Goal: Task Accomplishment & Management: Complete application form

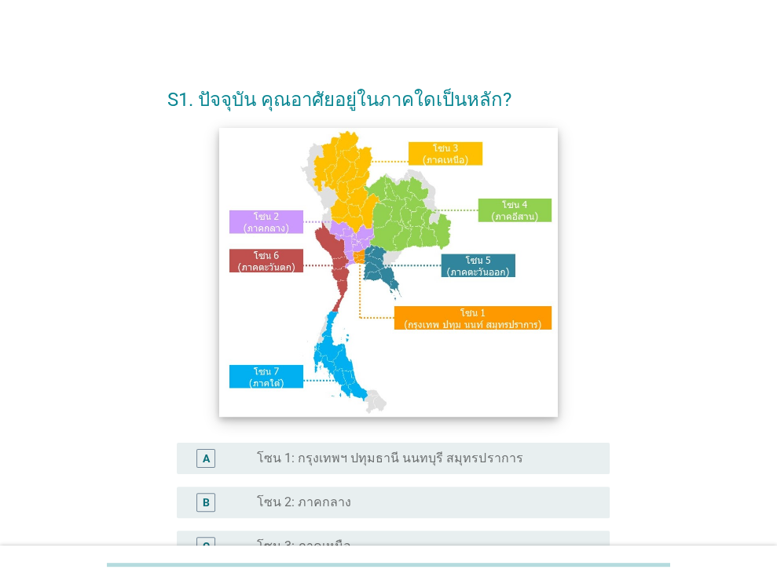
scroll to position [236, 0]
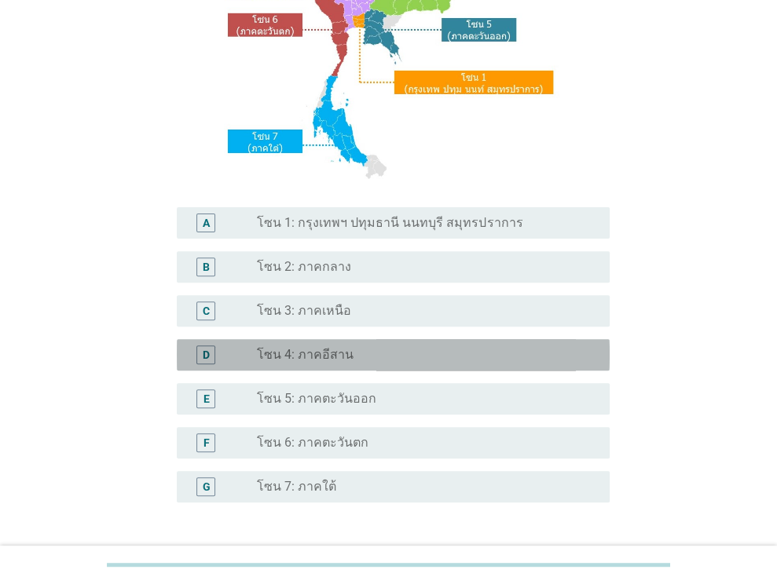
click at [331, 354] on label "โซน 4: ภาคอีสาน" at bounding box center [305, 355] width 97 height 16
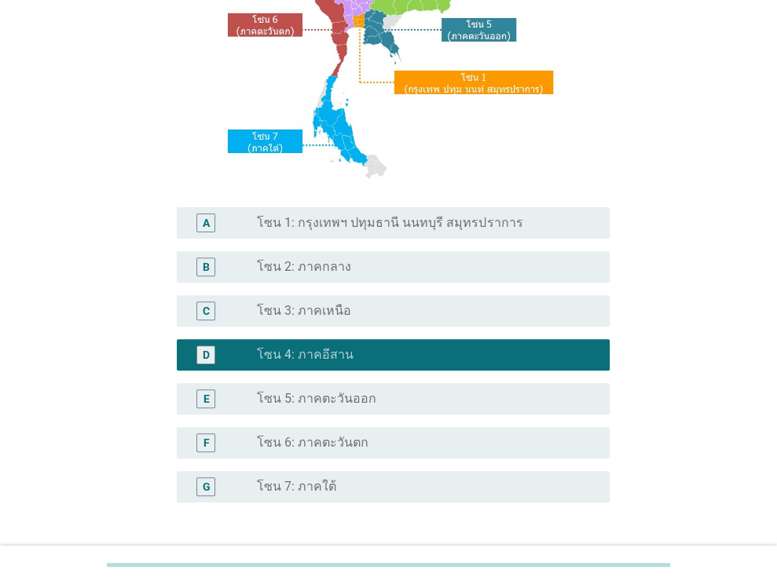
scroll to position [356, 0]
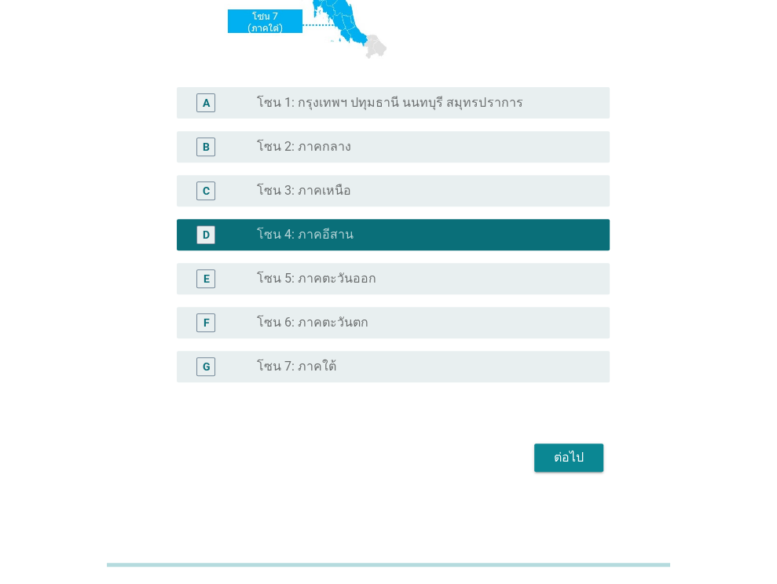
click at [552, 445] on button "ต่อไป" at bounding box center [568, 458] width 69 height 28
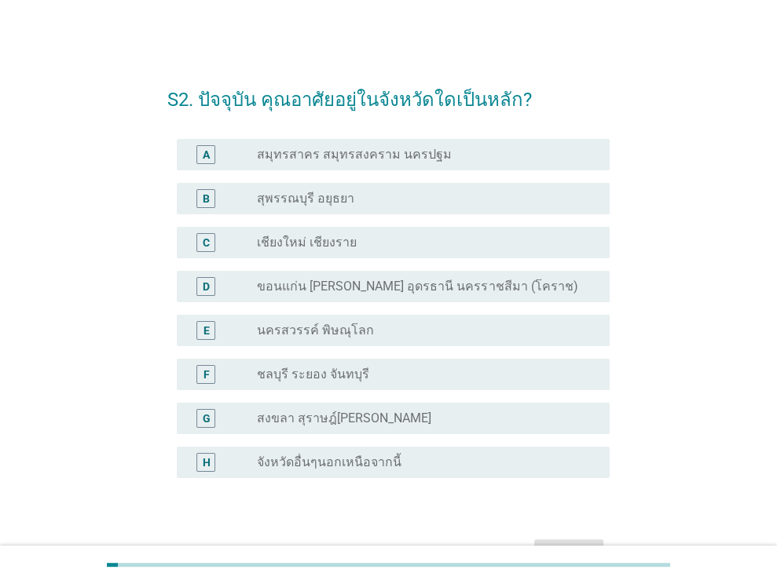
click at [347, 281] on label "ขอนแก่น [PERSON_NAME] อุดรธานี นครราชสีมา (โคราช)" at bounding box center [417, 287] width 320 height 16
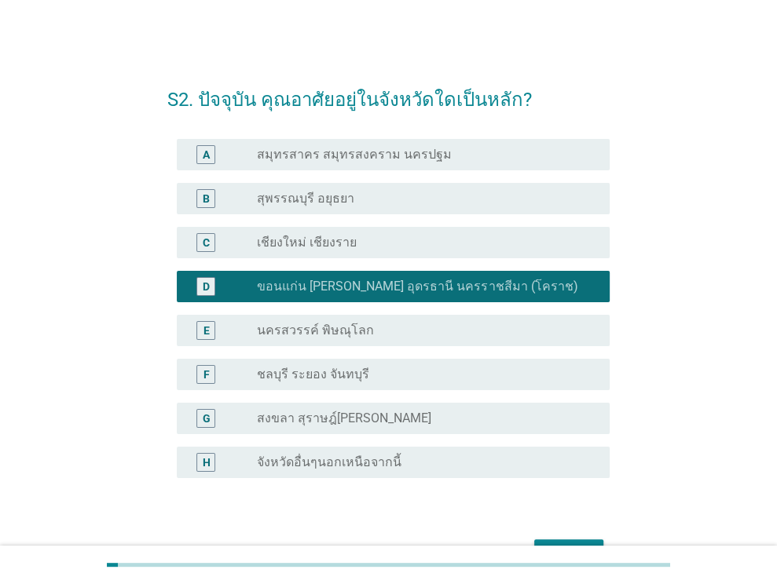
scroll to position [79, 0]
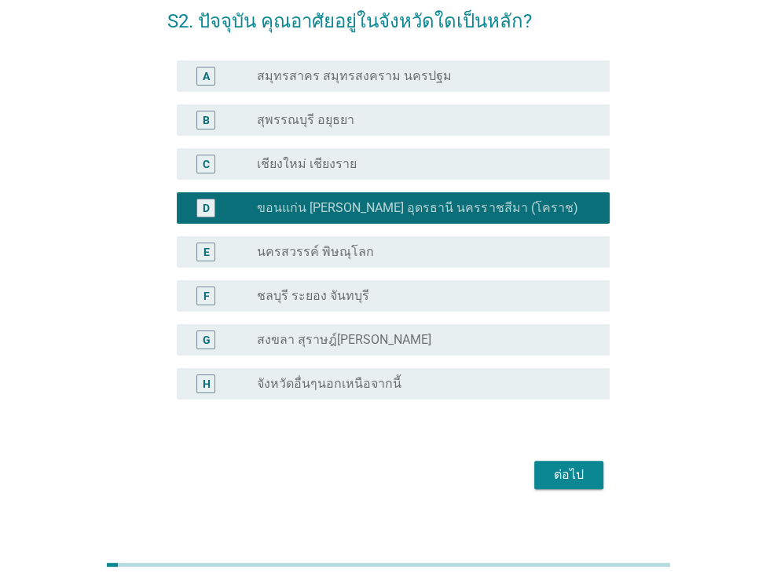
click at [557, 467] on div "ต่อไป" at bounding box center [569, 475] width 44 height 19
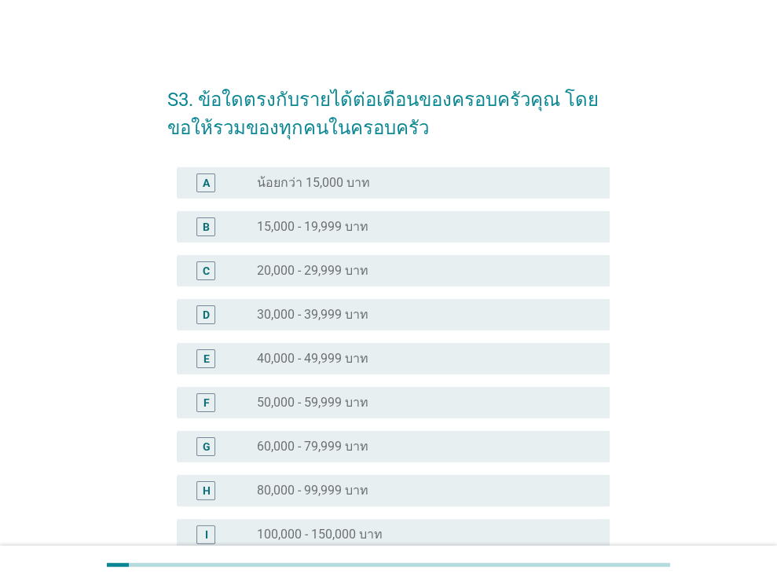
click at [364, 269] on label "20,000 - 29,999 บาท" at bounding box center [313, 271] width 112 height 16
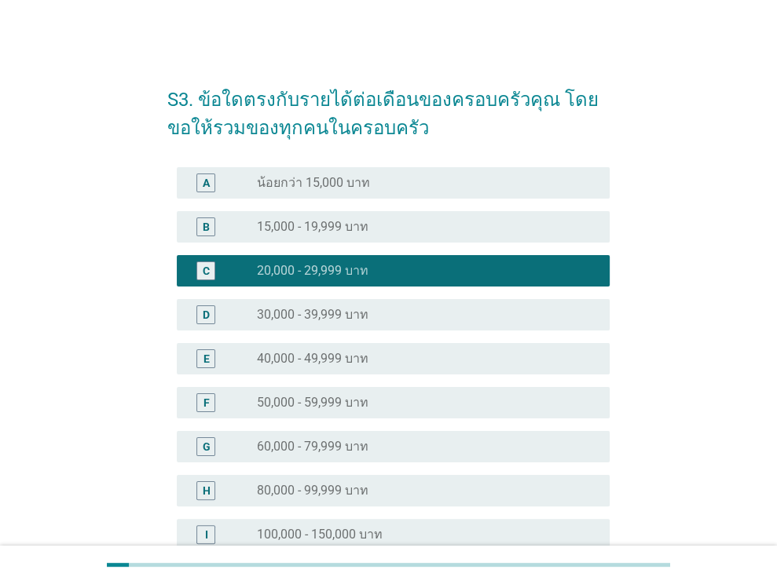
scroll to position [256, 0]
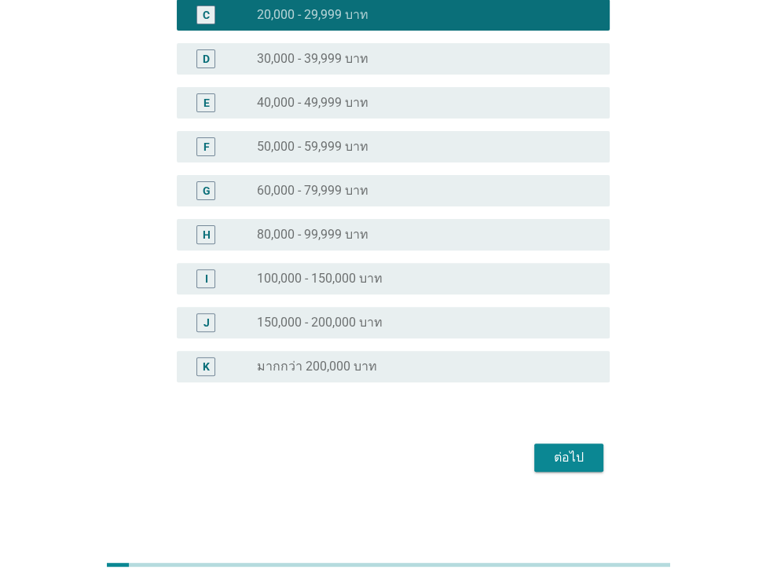
click at [571, 458] on div "ต่อไป" at bounding box center [569, 457] width 44 height 19
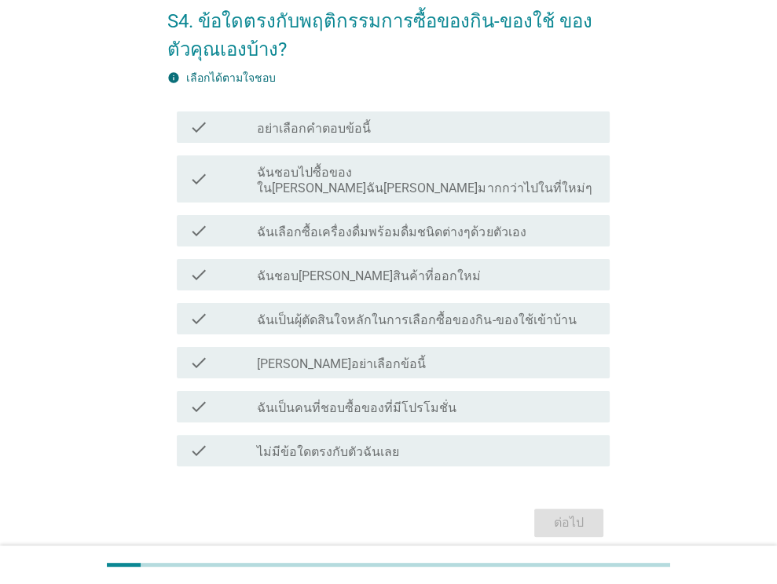
scroll to position [128, 0]
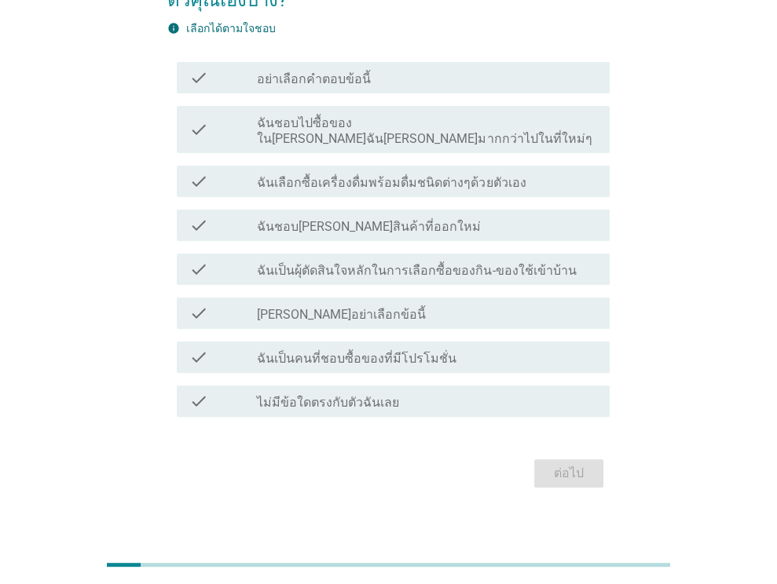
click at [346, 123] on label "ฉันชอบไปซื้อของใน[PERSON_NAME]ฉัน[PERSON_NAME]มากกว่าไปในที่ใหม่ๆ" at bounding box center [427, 130] width 340 height 31
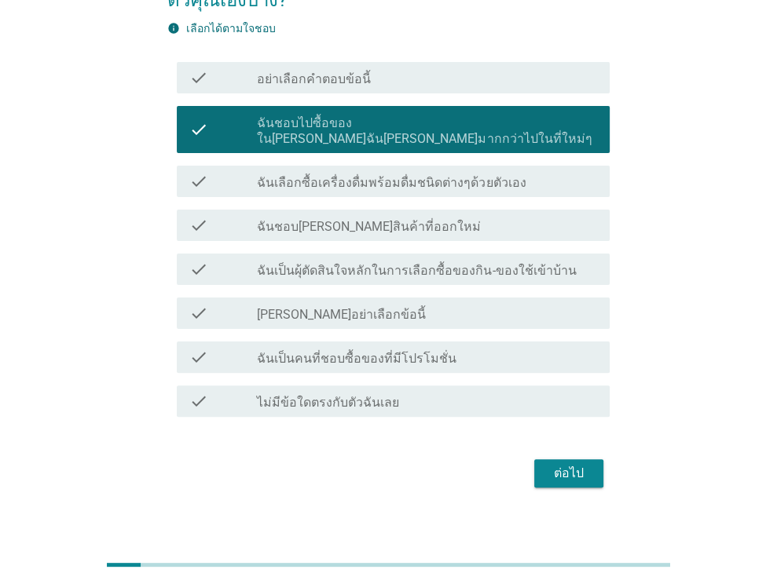
click at [327, 172] on div "check_box_outline_blank ฉันเลือกซื้อเครื่องดื่มพร้อมดื่มชนิดต่างๆด้วยตัวเอง" at bounding box center [427, 181] width 340 height 19
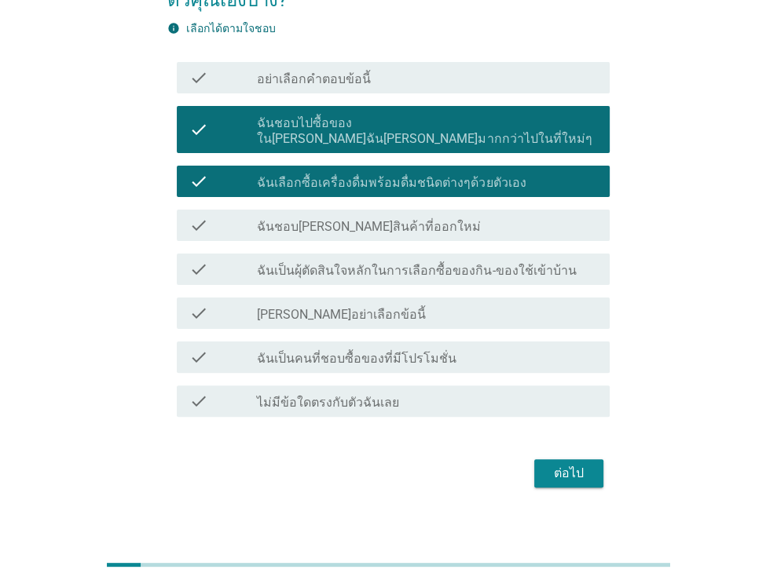
click at [319, 351] on label "ฉันเป็นคนที่ชอบซื้อของที่มีโปรโมชั่น" at bounding box center [356, 359] width 199 height 16
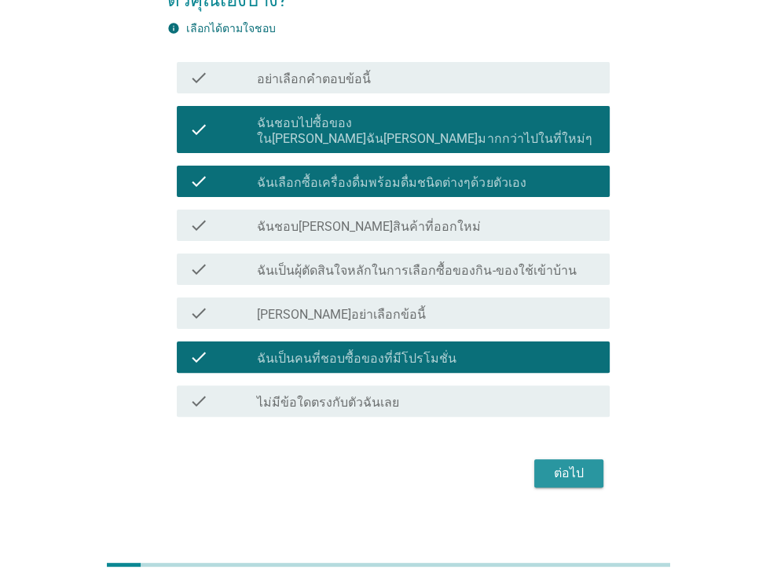
click at [574, 464] on div "ต่อไป" at bounding box center [569, 473] width 44 height 19
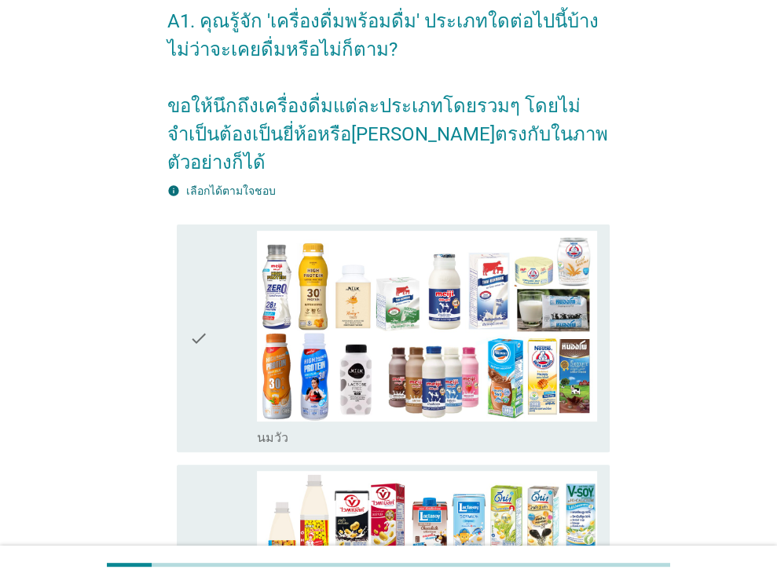
scroll to position [236, 0]
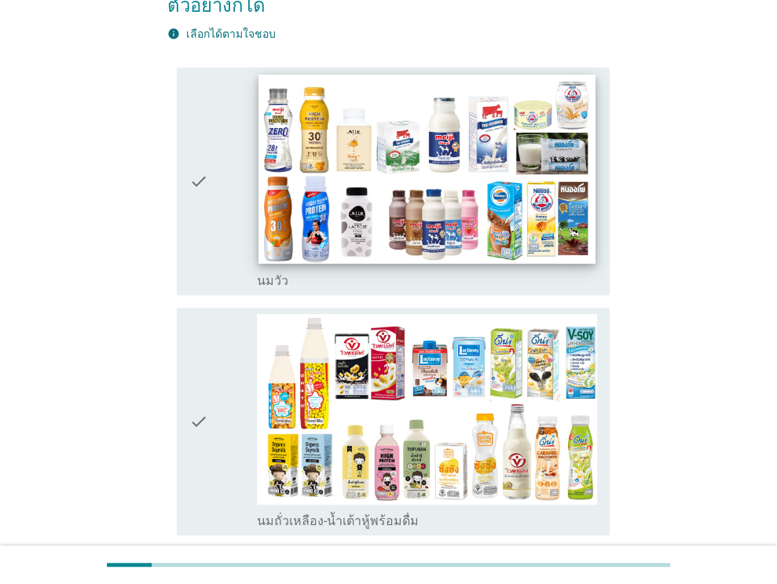
click at [376, 154] on img at bounding box center [427, 169] width 336 height 189
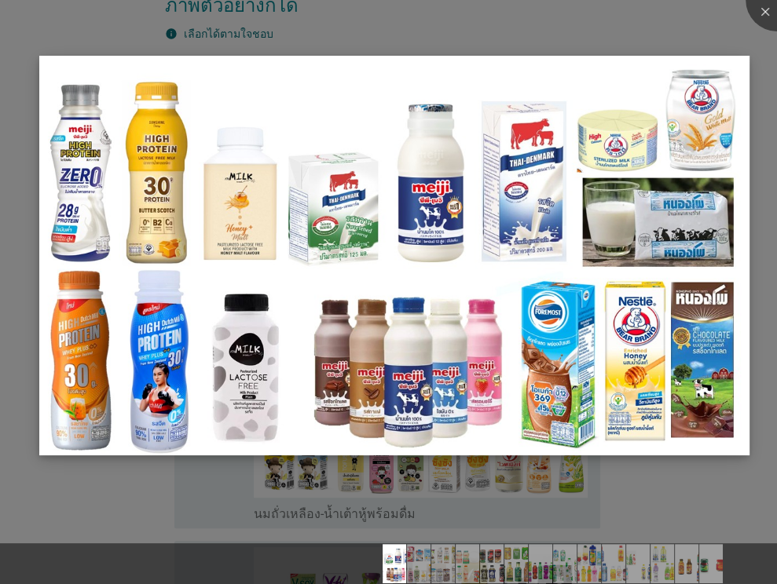
click at [370, 232] on img at bounding box center [394, 255] width 710 height 399
click at [767, 12] on div at bounding box center [776, 0] width 63 height 63
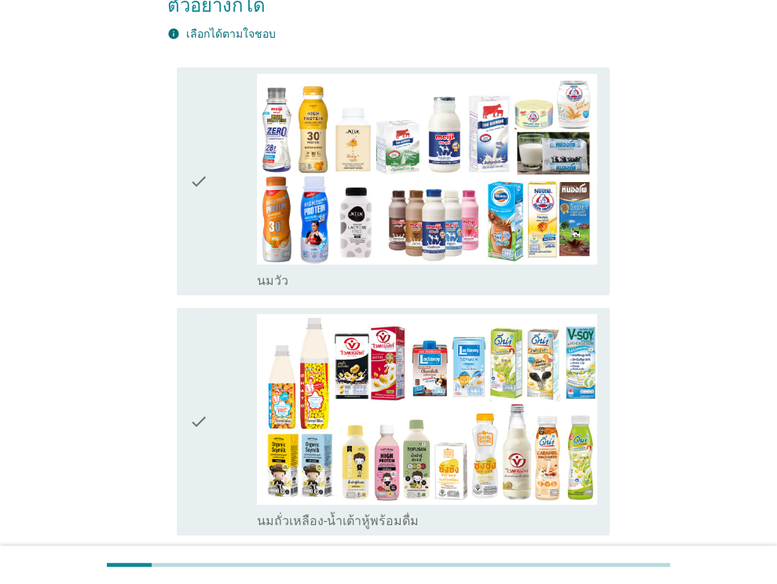
scroll to position [79, 0]
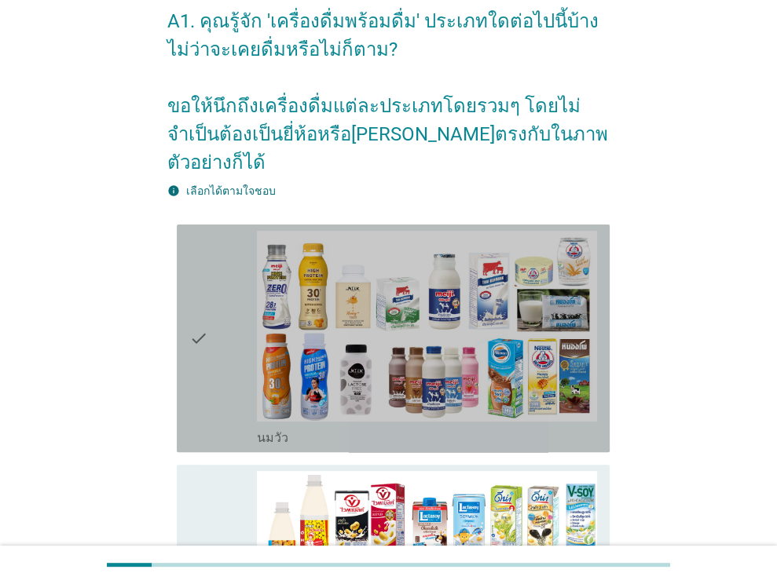
click at [210, 315] on div "check" at bounding box center [223, 338] width 68 height 215
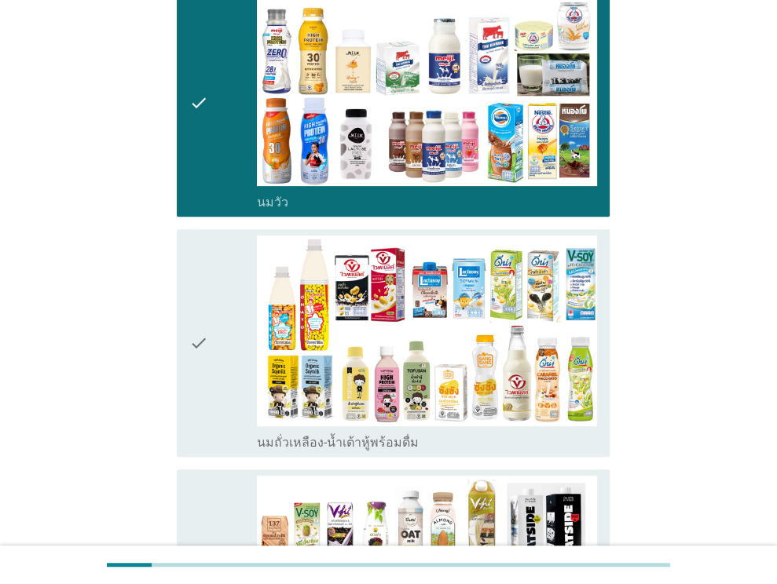
click at [210, 315] on div "check" at bounding box center [223, 343] width 68 height 215
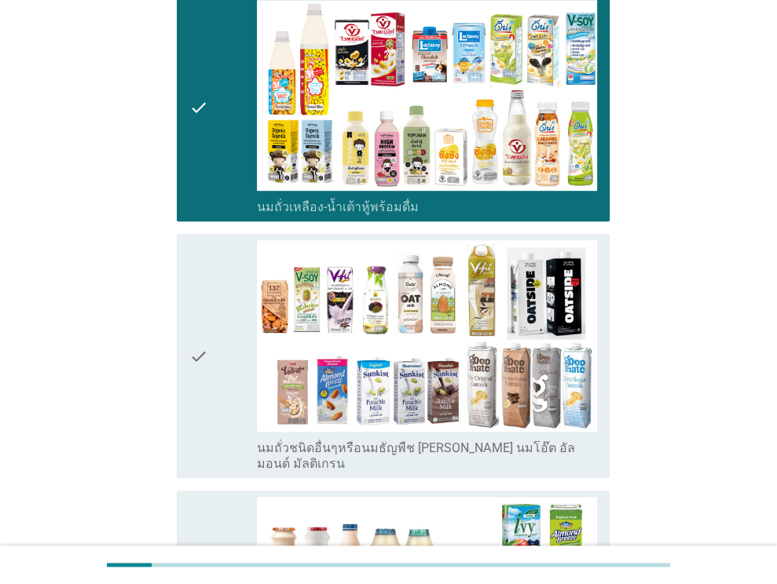
scroll to position [864, 0]
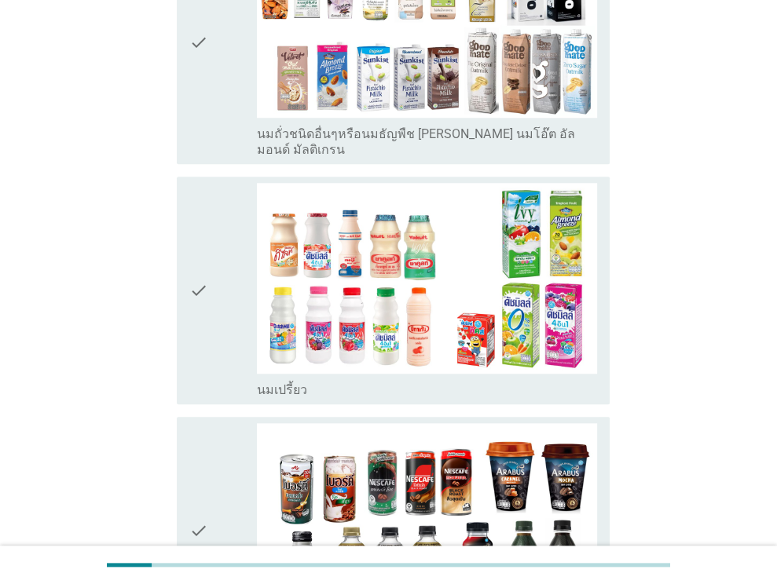
click at [209, 228] on div "check" at bounding box center [223, 290] width 68 height 215
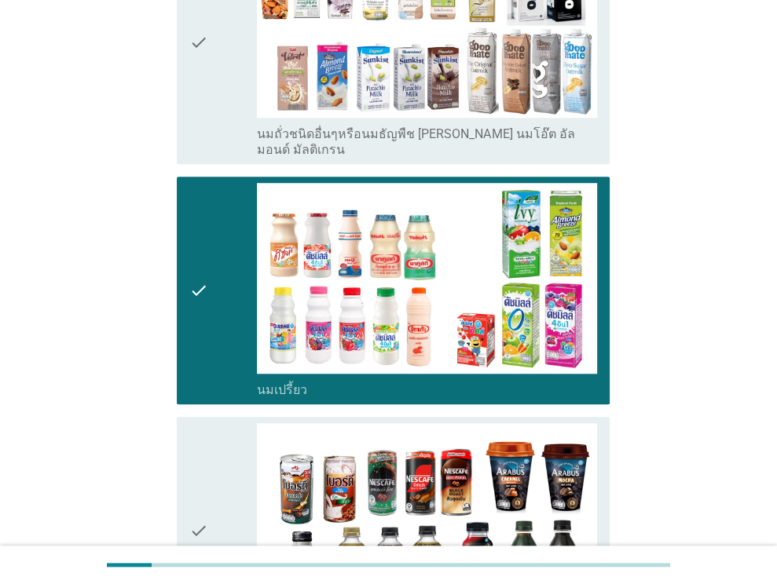
scroll to position [1099, 0]
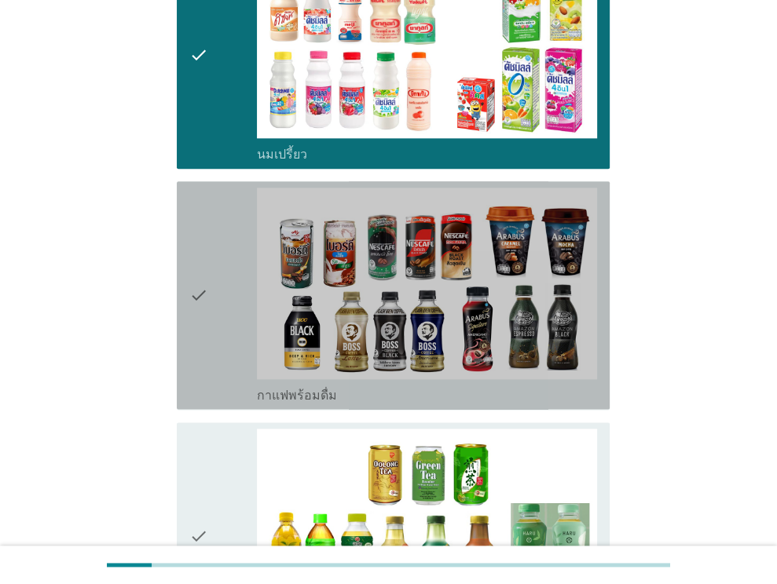
click at [209, 228] on div "check" at bounding box center [223, 295] width 68 height 215
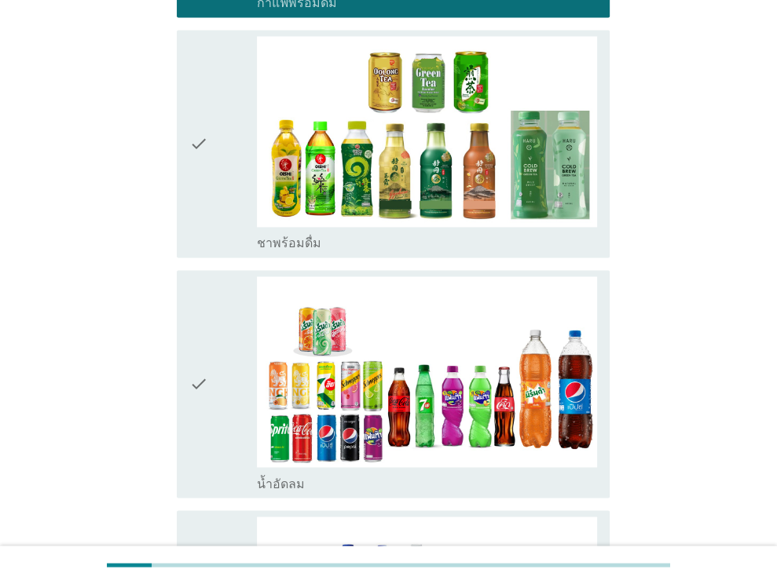
scroll to position [1571, 0]
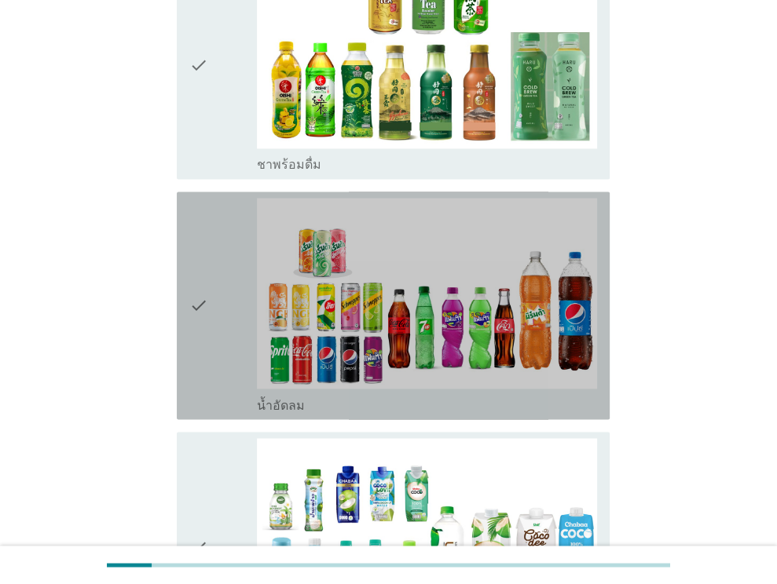
click at [225, 275] on div "check" at bounding box center [223, 305] width 68 height 215
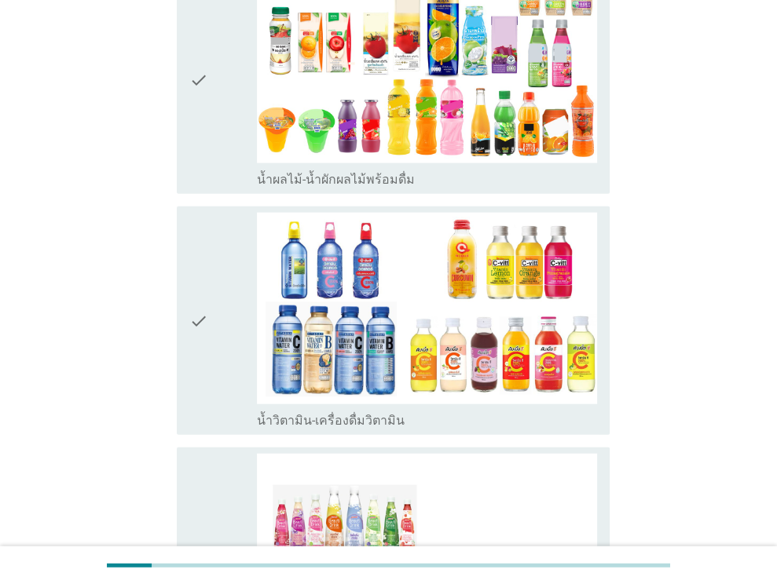
scroll to position [2356, 0]
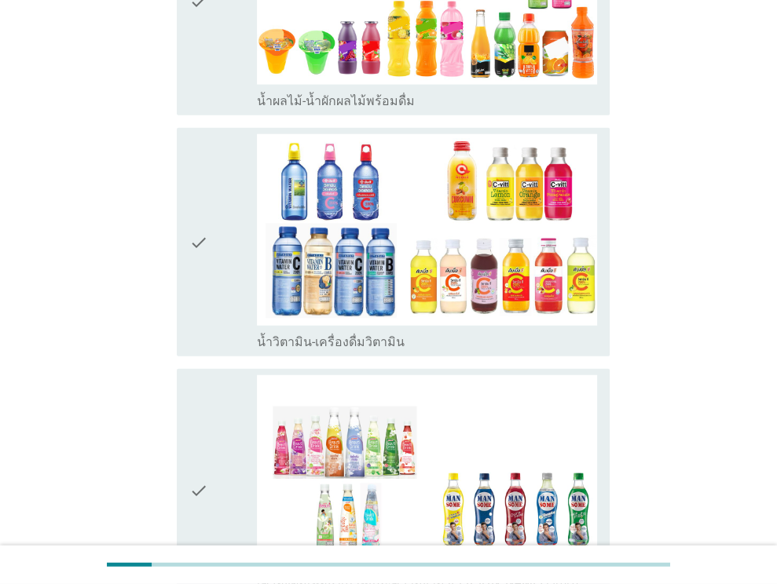
click at [220, 172] on div "check" at bounding box center [223, 241] width 68 height 215
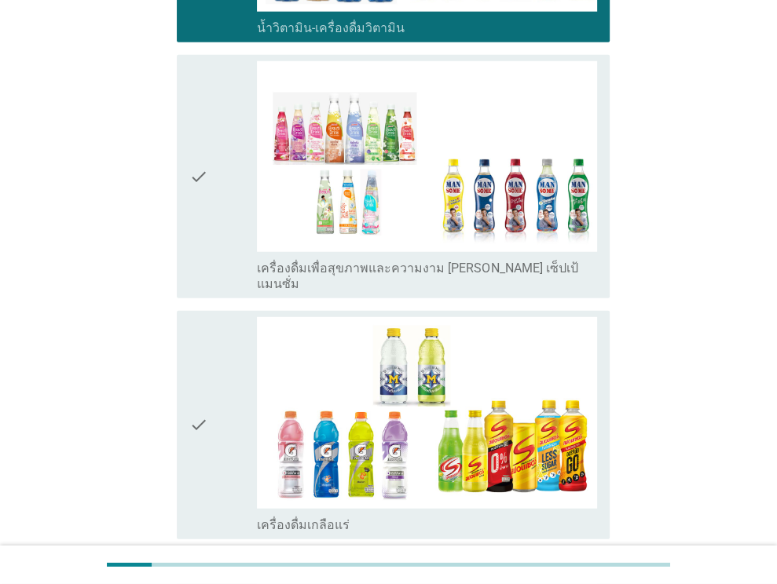
scroll to position [2827, 0]
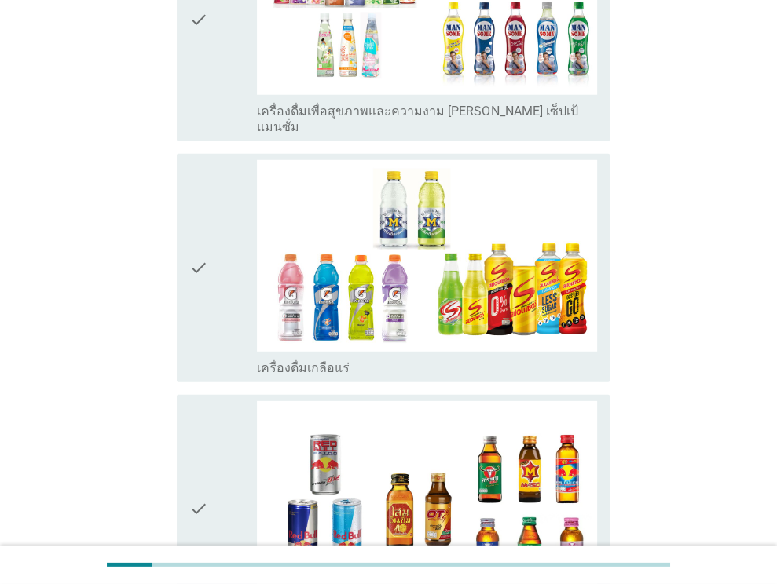
click at [219, 160] on div "check" at bounding box center [223, 267] width 68 height 215
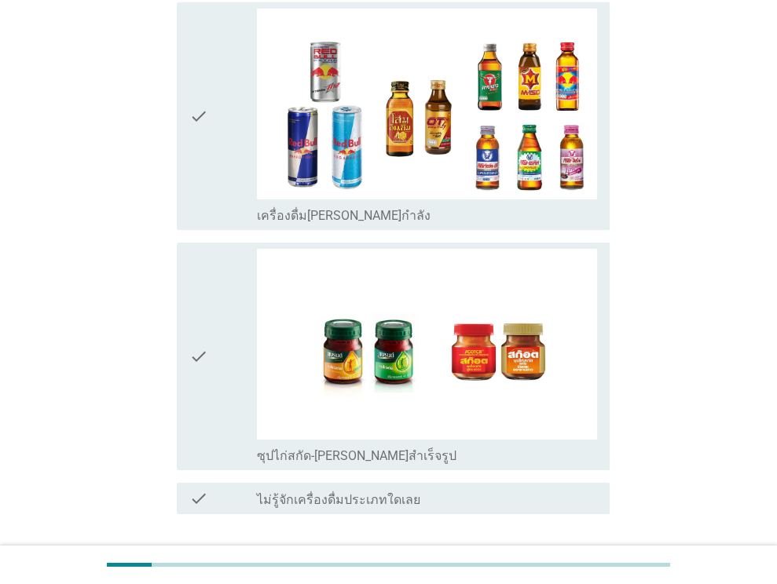
scroll to position [3267, 0]
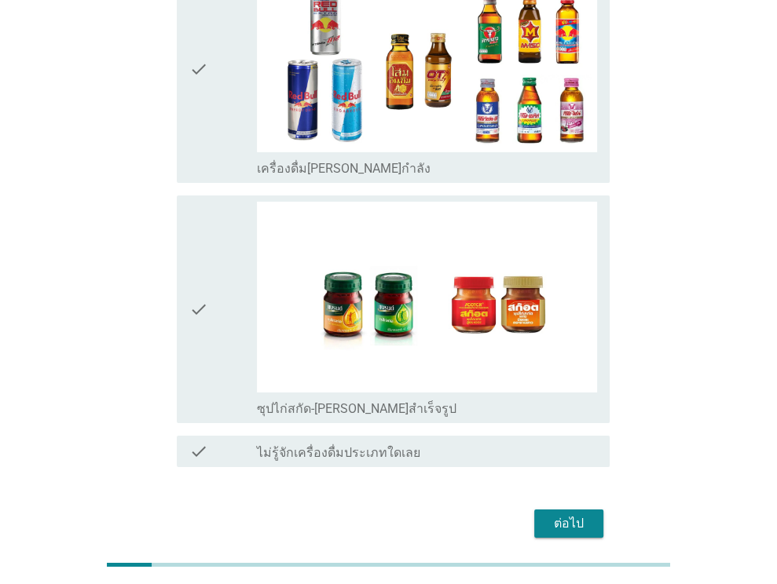
click at [562, 514] on div "ต่อไป" at bounding box center [569, 523] width 44 height 19
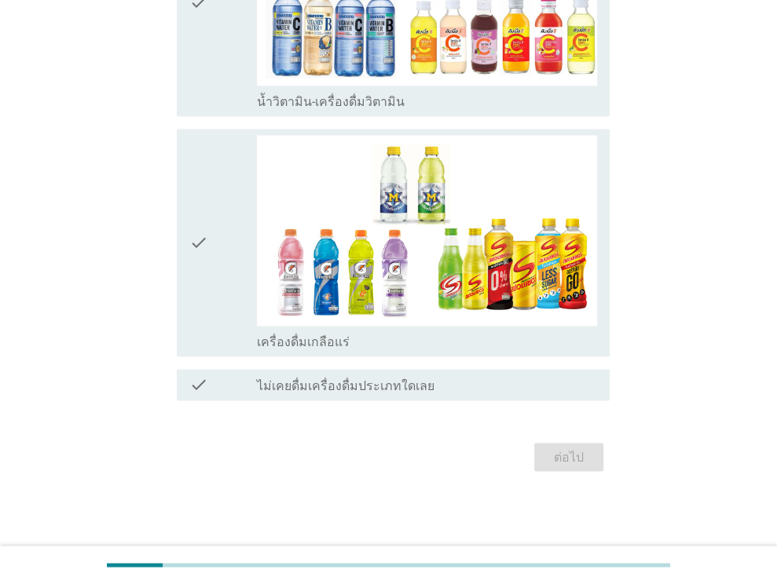
scroll to position [0, 0]
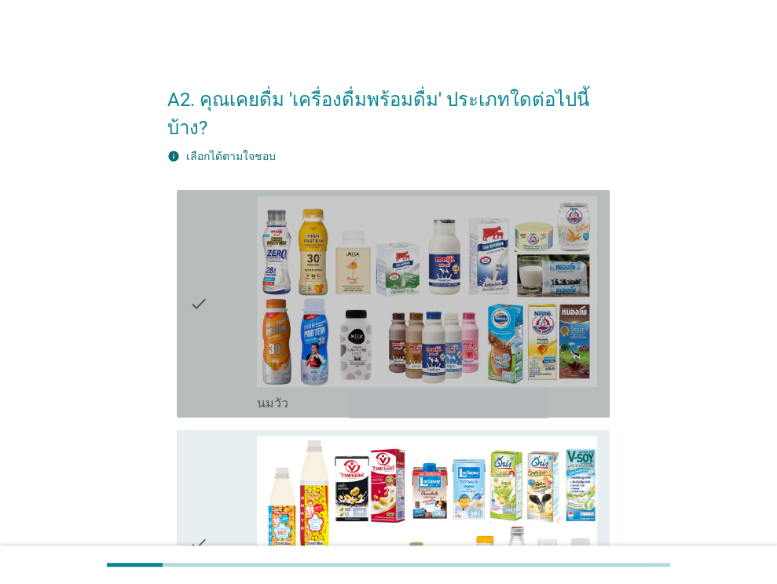
click at [199, 313] on icon "check" at bounding box center [198, 303] width 19 height 215
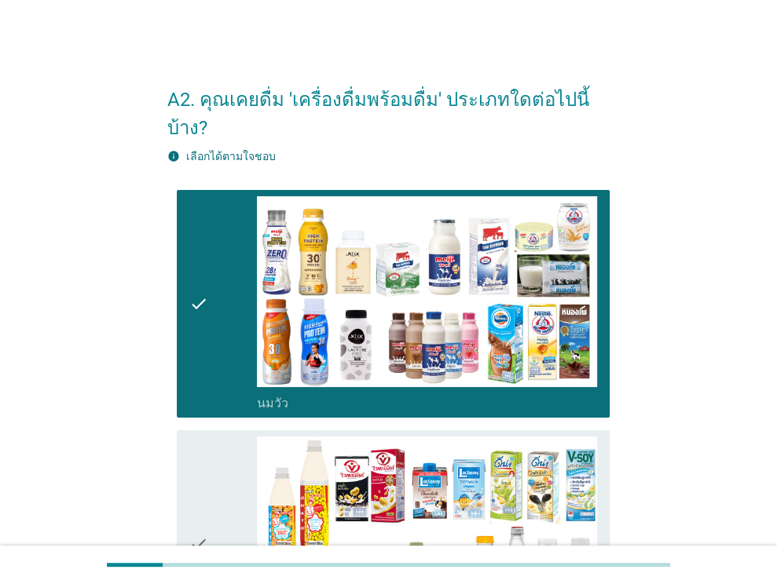
click at [194, 448] on icon "check" at bounding box center [198, 544] width 19 height 215
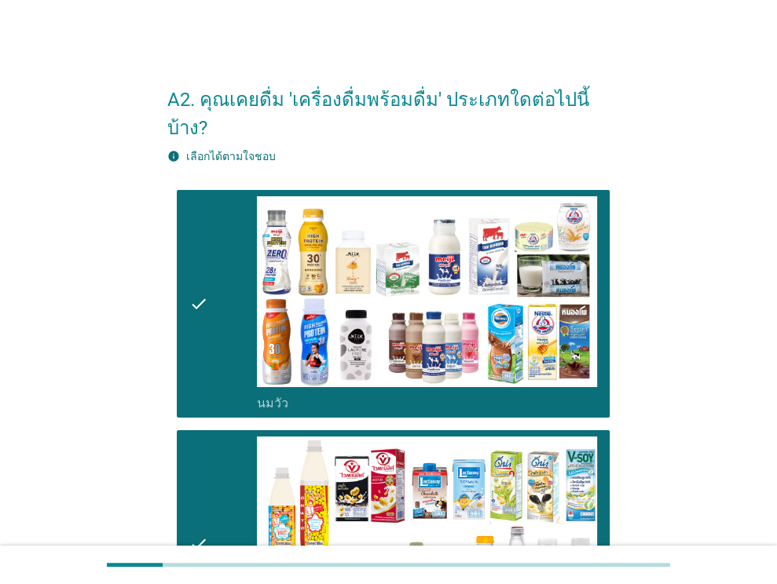
scroll to position [314, 0]
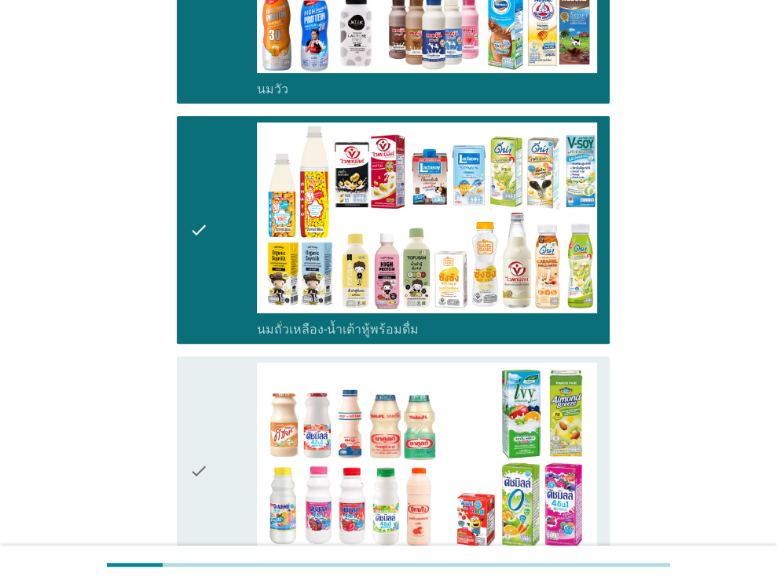
click at [217, 397] on div "check" at bounding box center [223, 470] width 68 height 215
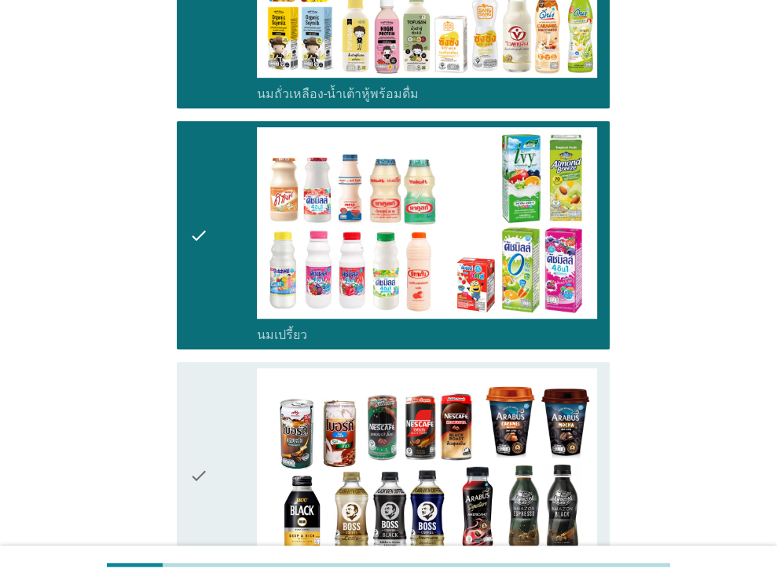
click at [210, 373] on div "check" at bounding box center [223, 475] width 68 height 215
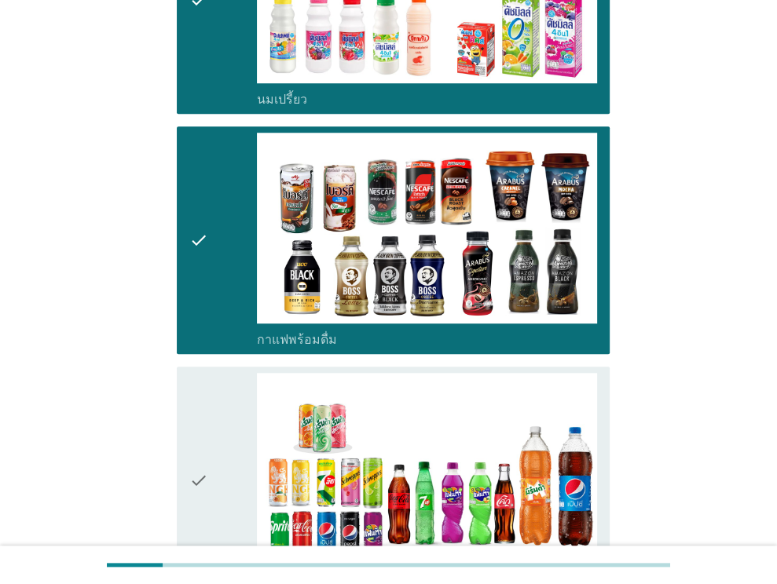
click at [201, 398] on icon "check" at bounding box center [198, 480] width 19 height 215
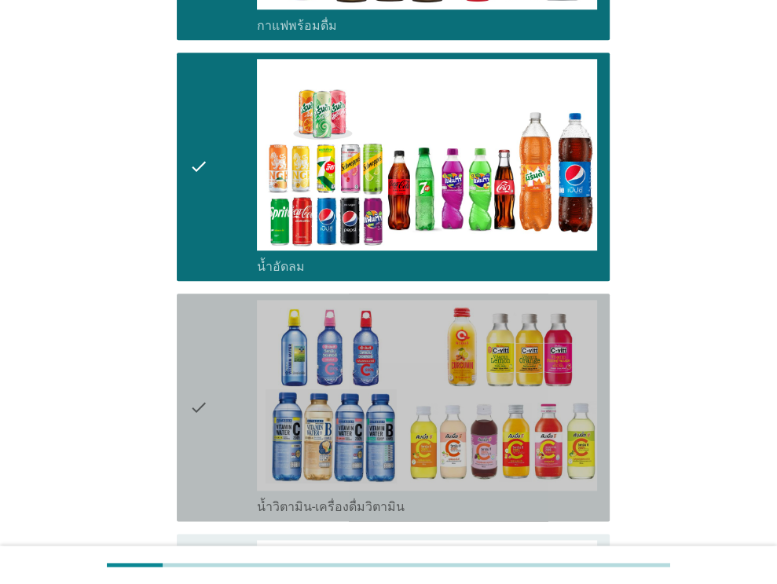
click at [201, 393] on icon "check" at bounding box center [198, 407] width 19 height 215
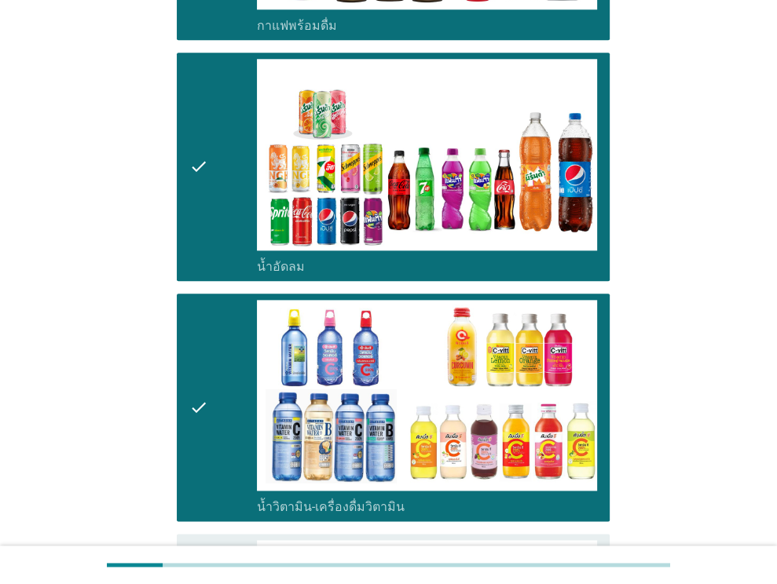
scroll to position [1414, 0]
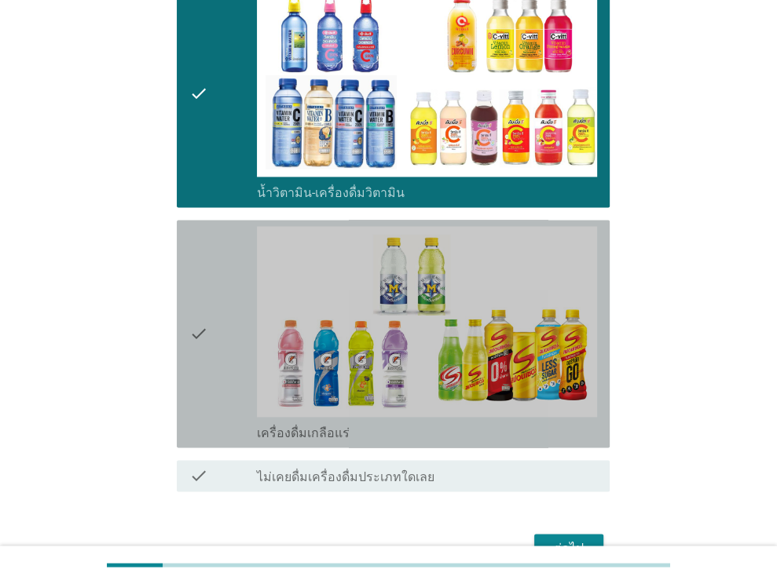
click at [221, 289] on div "check" at bounding box center [223, 333] width 68 height 215
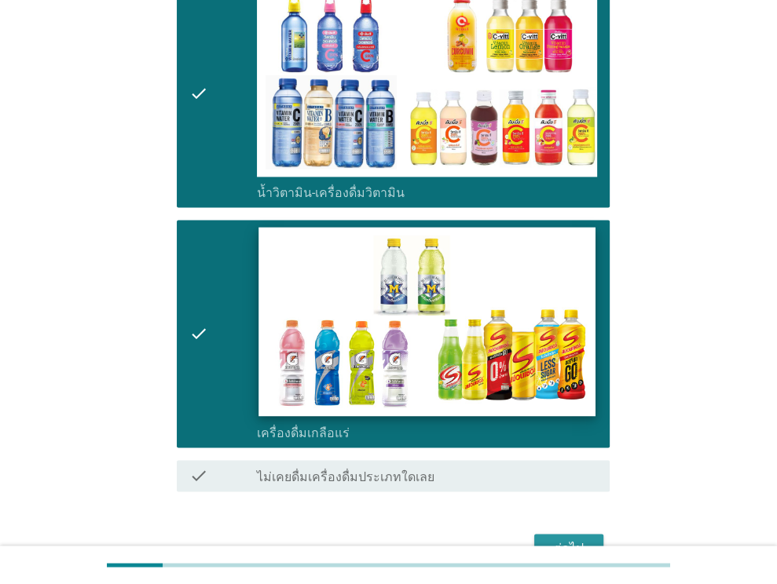
drag, startPoint x: 556, startPoint y: 515, endPoint x: 291, endPoint y: 371, distance: 301.8
click at [554, 539] on div "ต่อไป" at bounding box center [569, 548] width 44 height 19
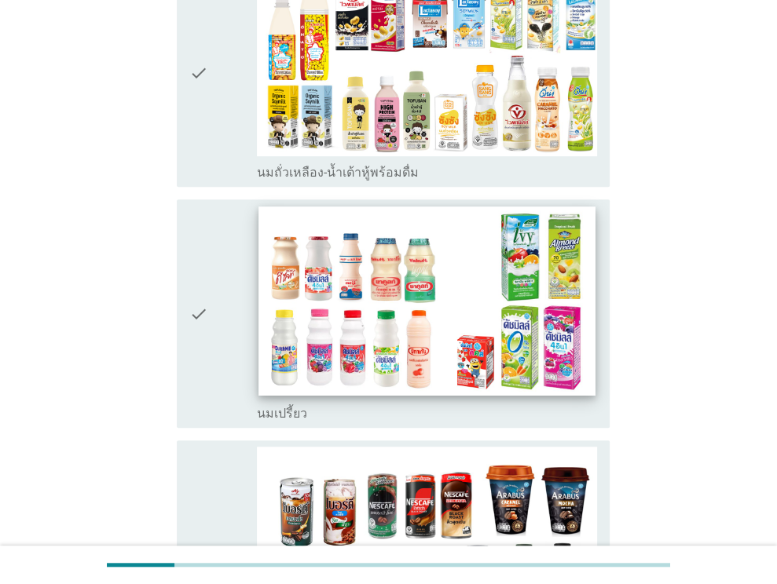
scroll to position [628, 0]
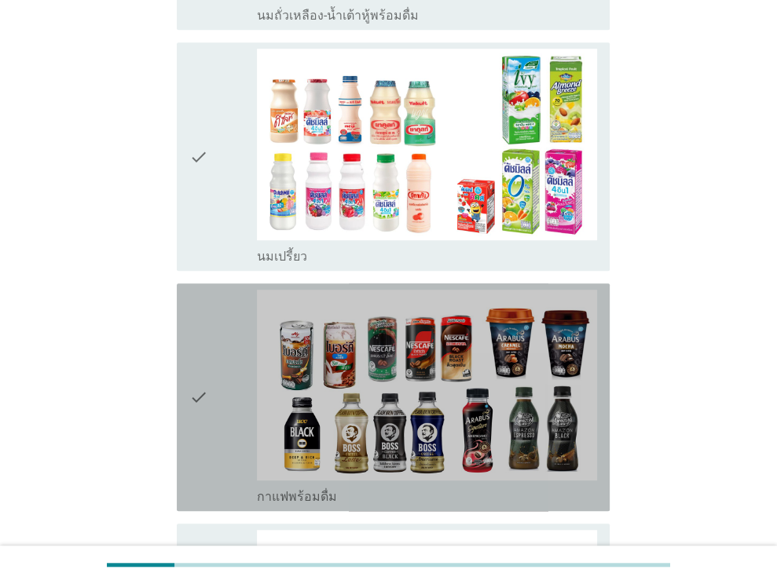
click at [229, 368] on div "check" at bounding box center [223, 397] width 68 height 215
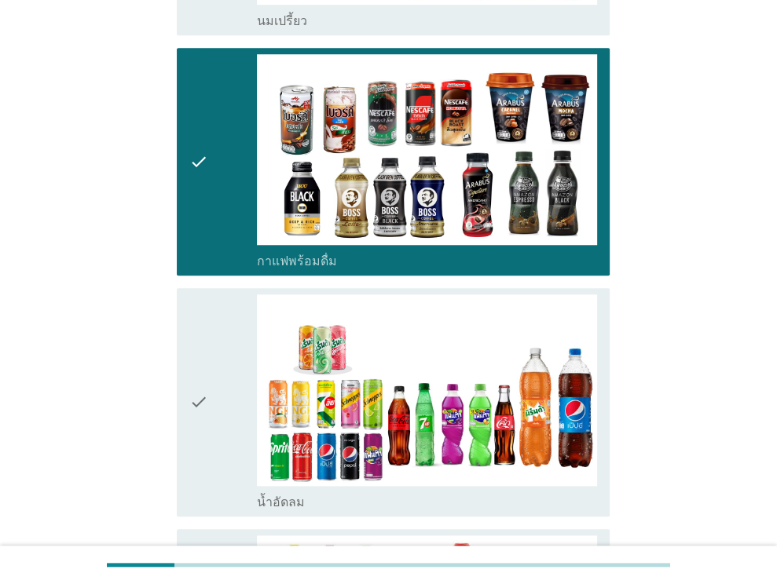
scroll to position [1178, 0]
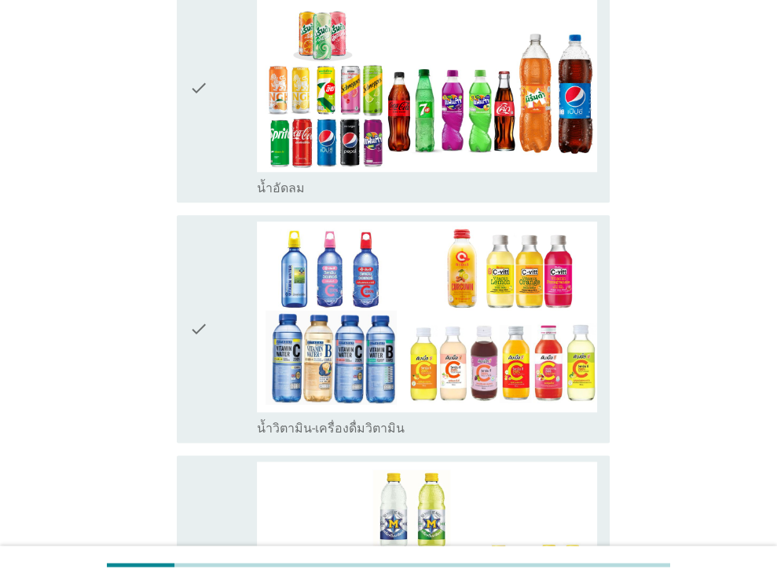
click at [232, 313] on div "check" at bounding box center [223, 328] width 68 height 215
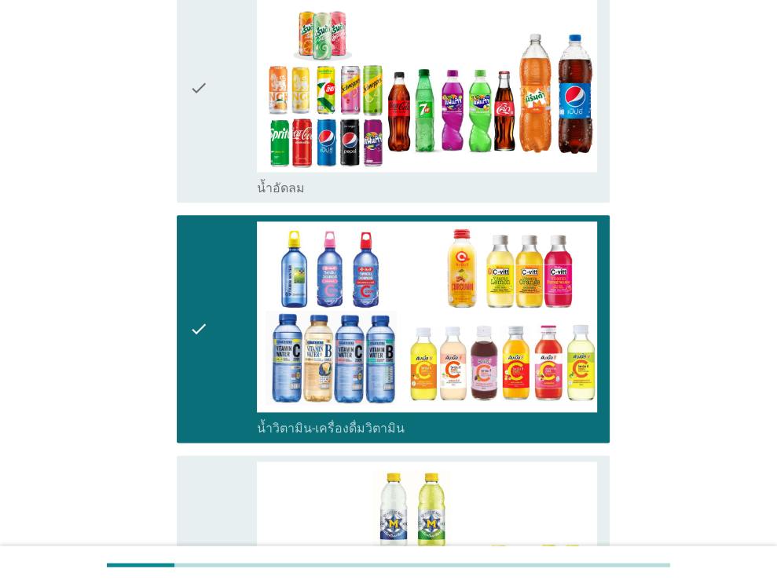
scroll to position [1501, 0]
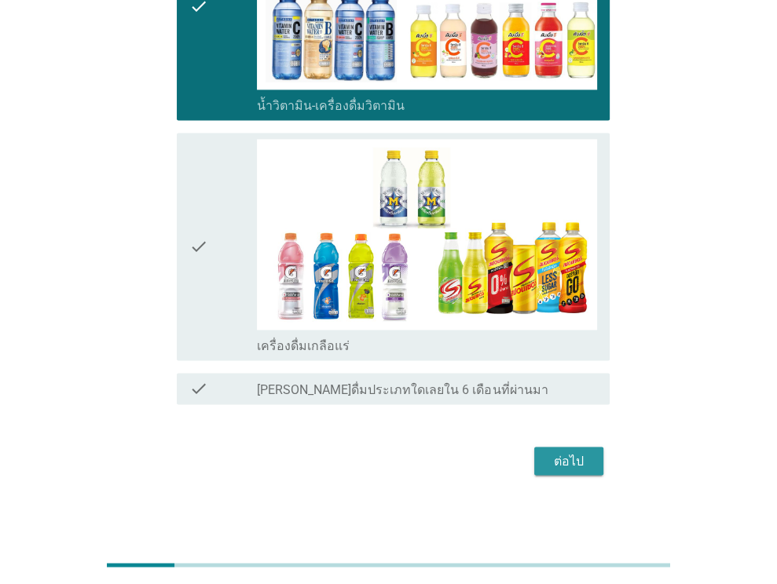
click at [565, 455] on div "ต่อไป" at bounding box center [569, 461] width 44 height 19
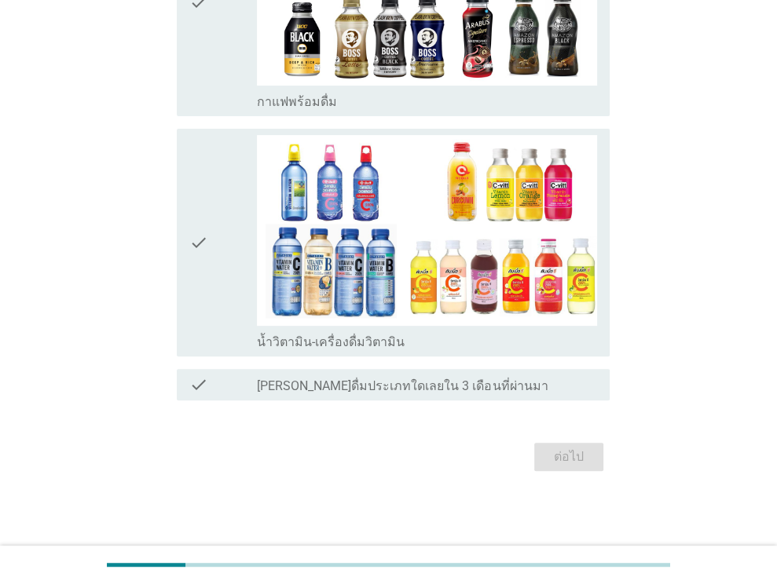
scroll to position [0, 0]
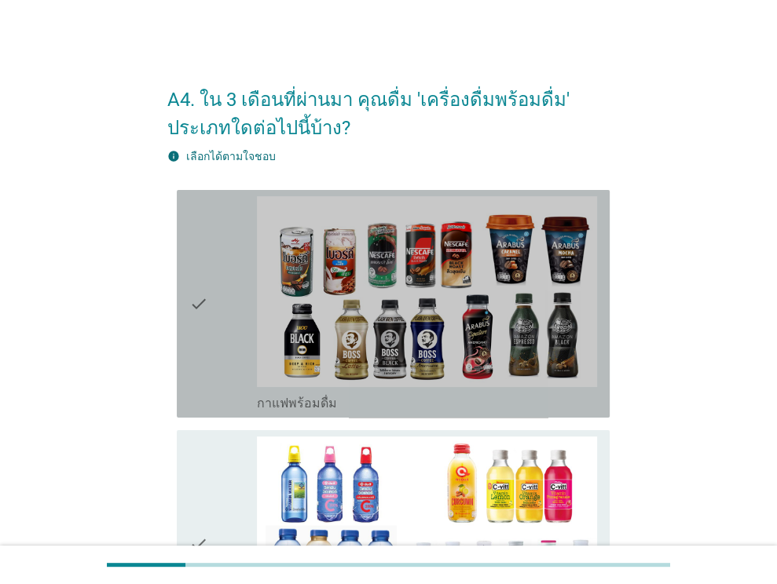
click at [208, 301] on div "check" at bounding box center [223, 303] width 68 height 215
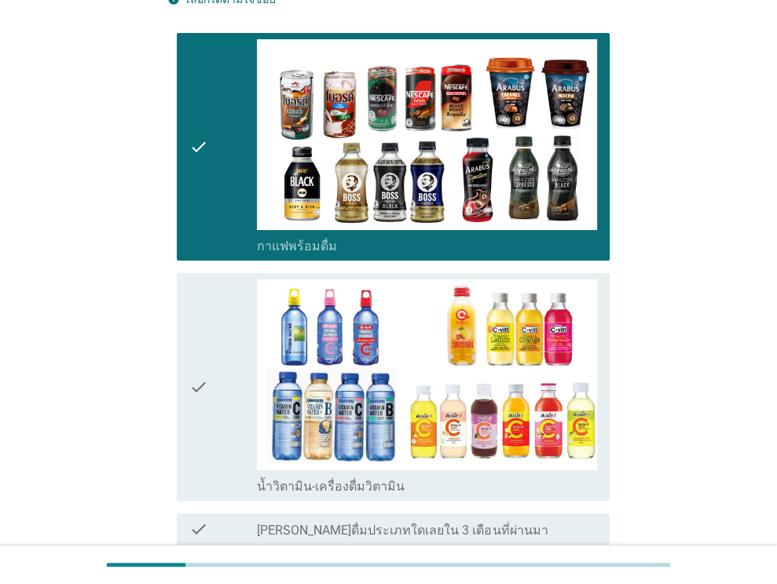
click at [200, 346] on icon "check" at bounding box center [198, 387] width 19 height 215
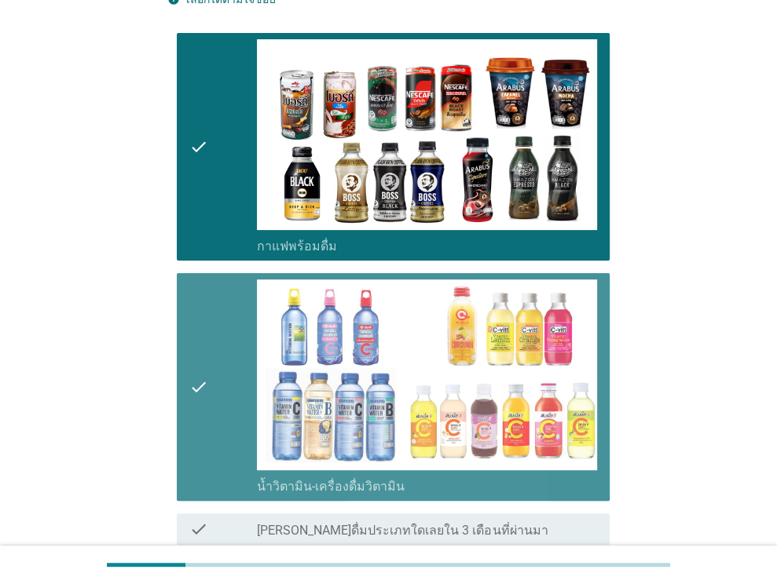
scroll to position [300, 0]
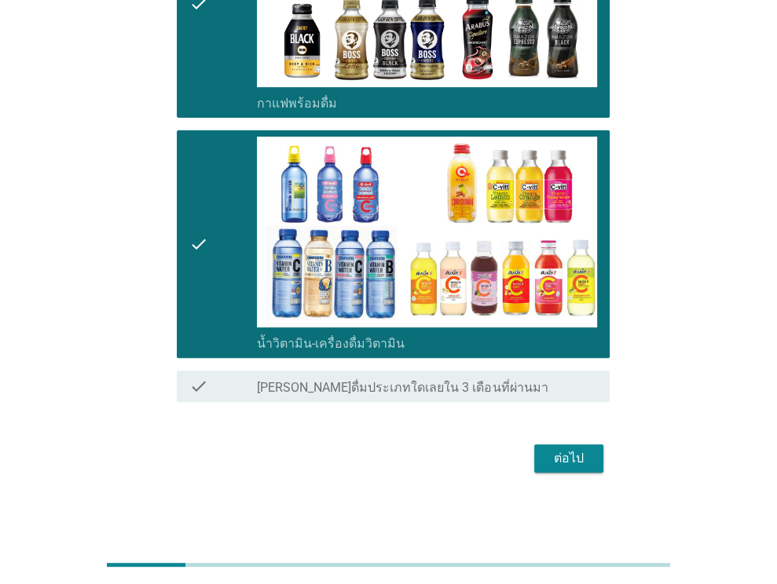
click at [562, 451] on div "ต่อไป" at bounding box center [569, 458] width 44 height 19
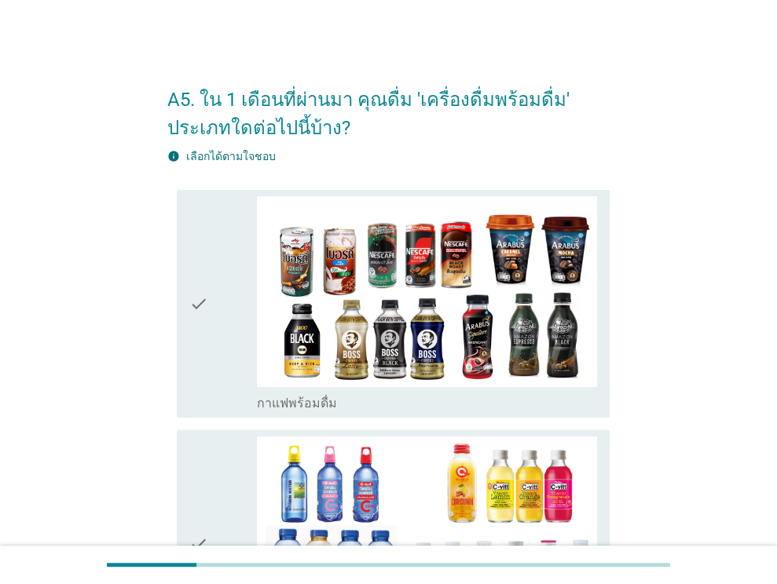
scroll to position [79, 0]
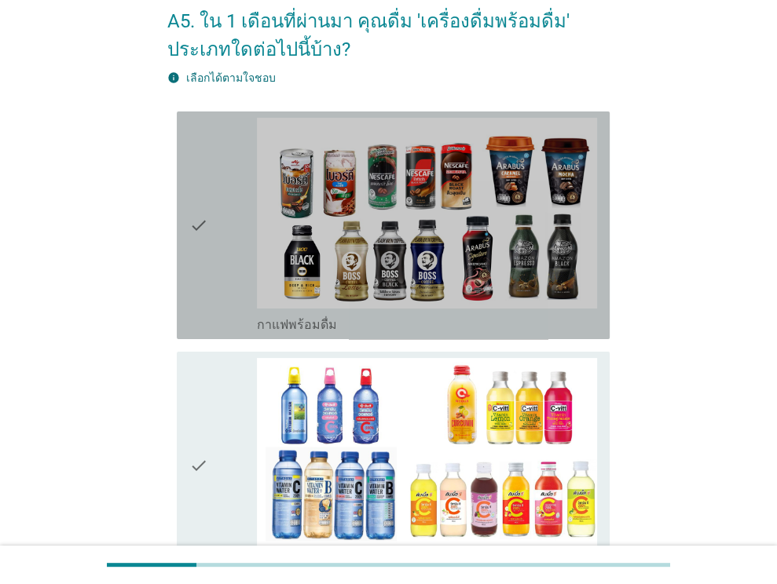
click at [214, 244] on div "check" at bounding box center [223, 225] width 68 height 215
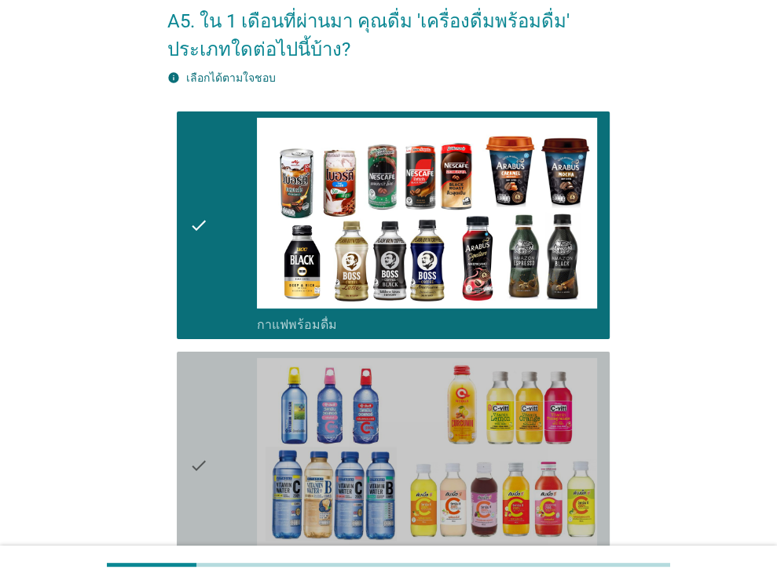
click at [214, 403] on div "check" at bounding box center [223, 465] width 68 height 215
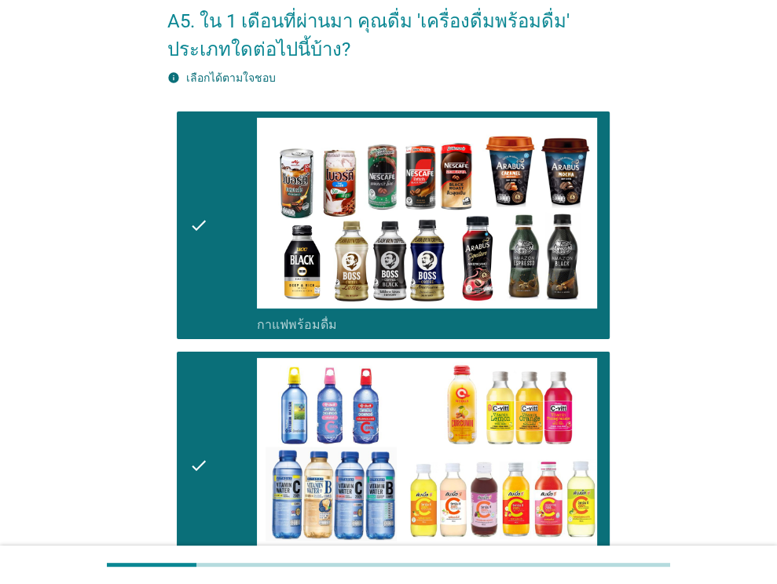
scroll to position [300, 0]
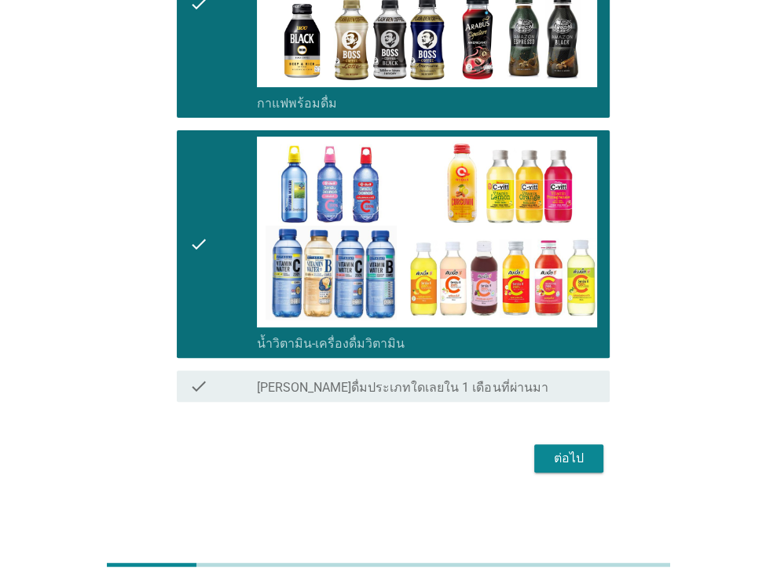
click at [543, 459] on button "ต่อไป" at bounding box center [568, 458] width 69 height 28
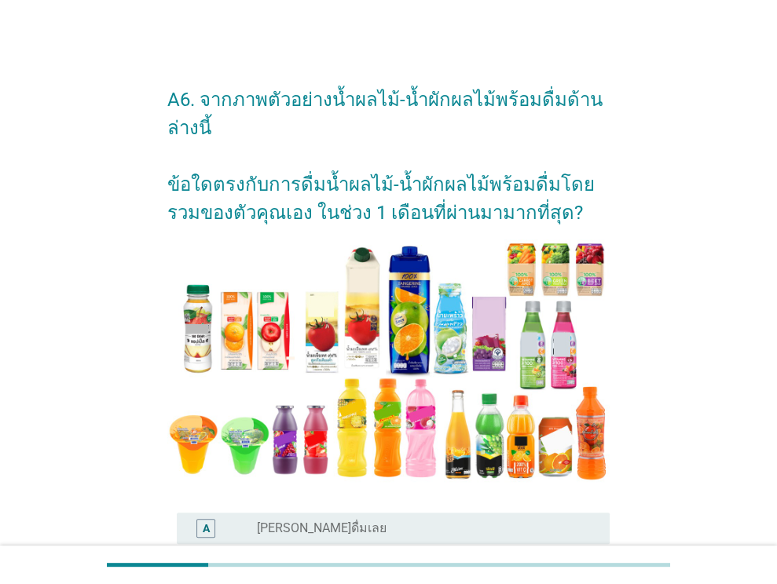
scroll to position [314, 0]
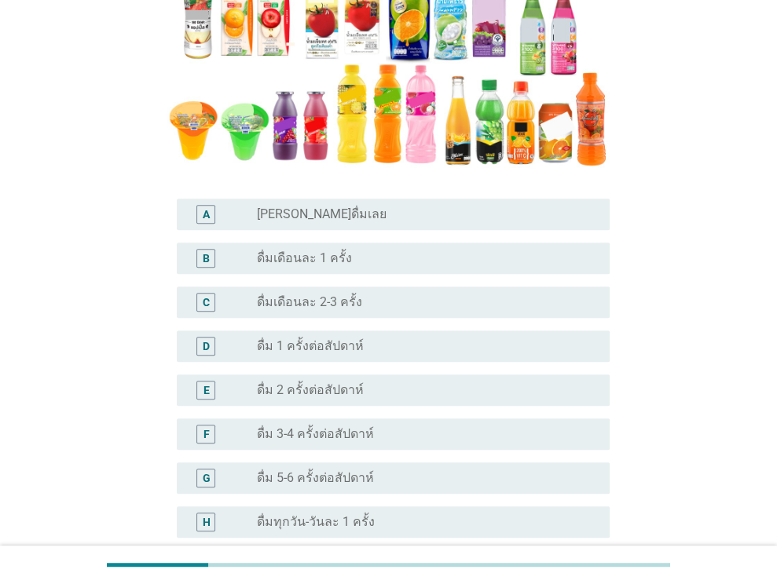
click at [360, 258] on div "radio_button_unchecked ดื่มเดือนละ 1 ครั้ง" at bounding box center [420, 259] width 327 height 16
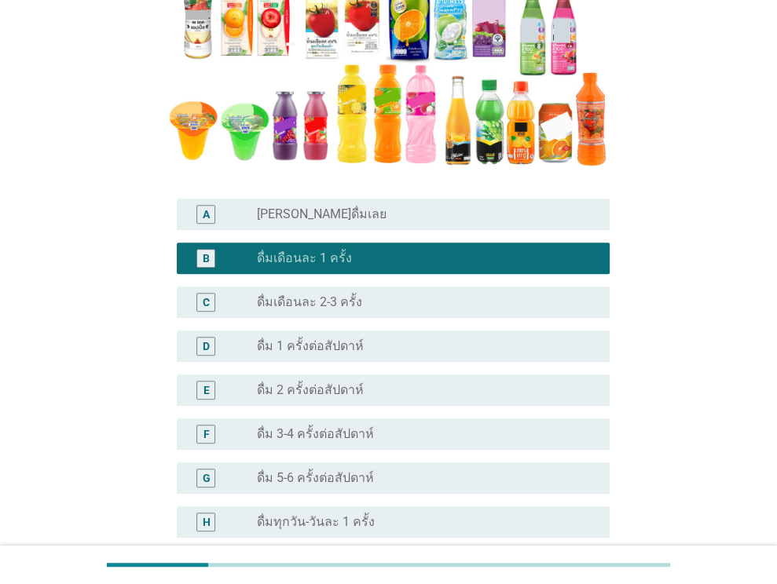
scroll to position [514, 0]
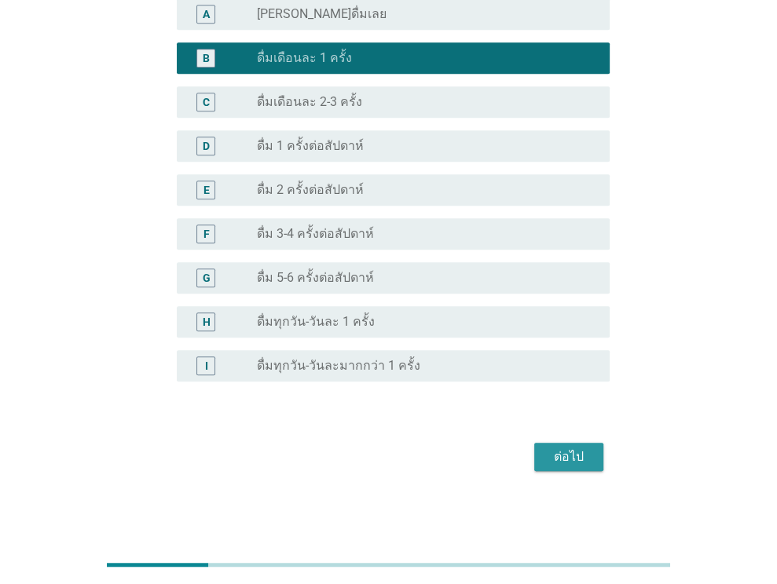
click at [558, 449] on div "ต่อไป" at bounding box center [569, 457] width 44 height 19
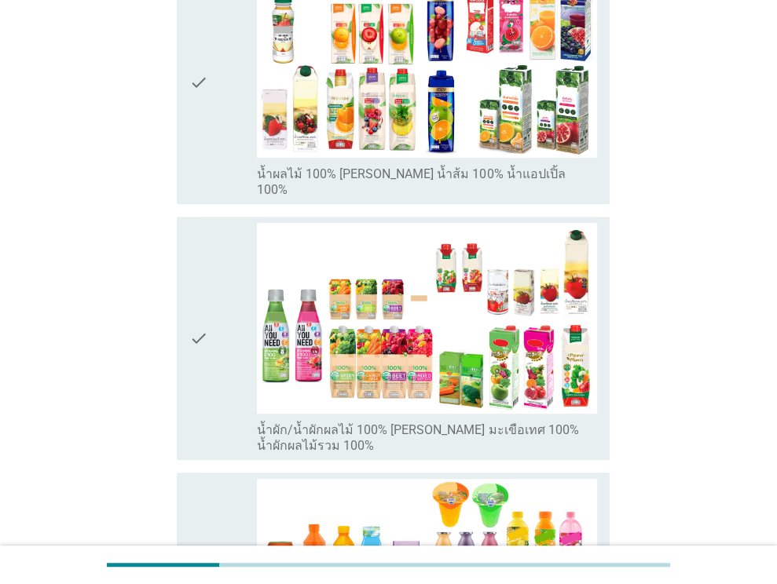
scroll to position [550, 0]
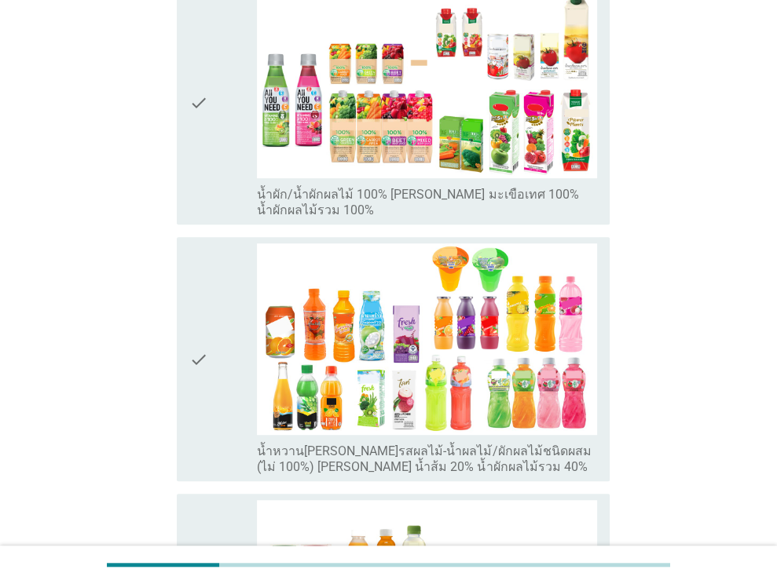
click at [203, 68] on icon "check" at bounding box center [198, 102] width 19 height 231
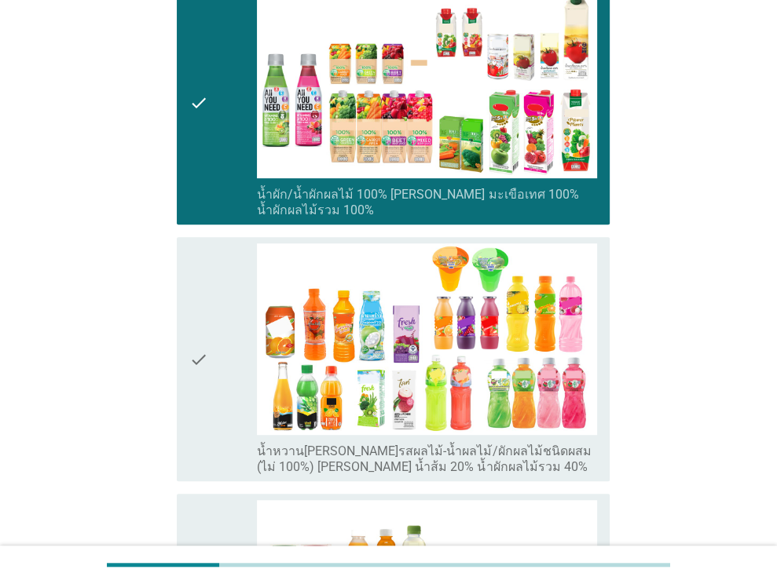
scroll to position [628, 0]
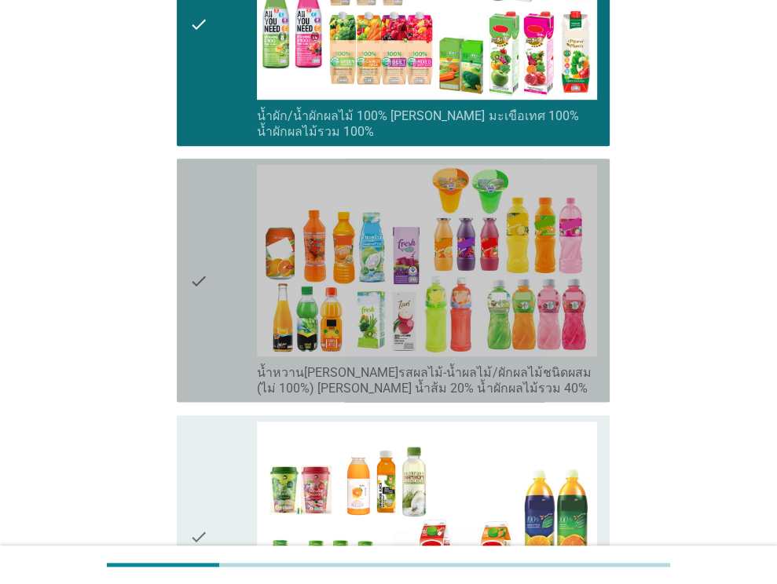
click at [196, 192] on icon "check" at bounding box center [198, 280] width 19 height 231
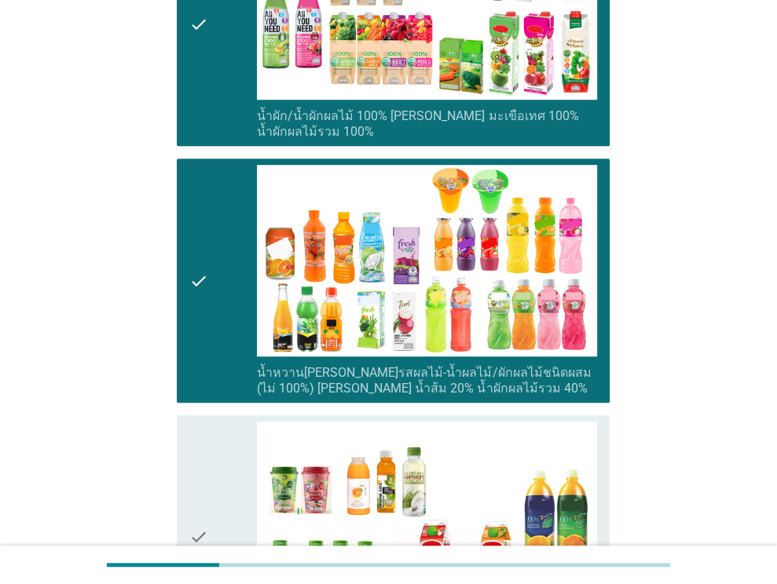
scroll to position [913, 0]
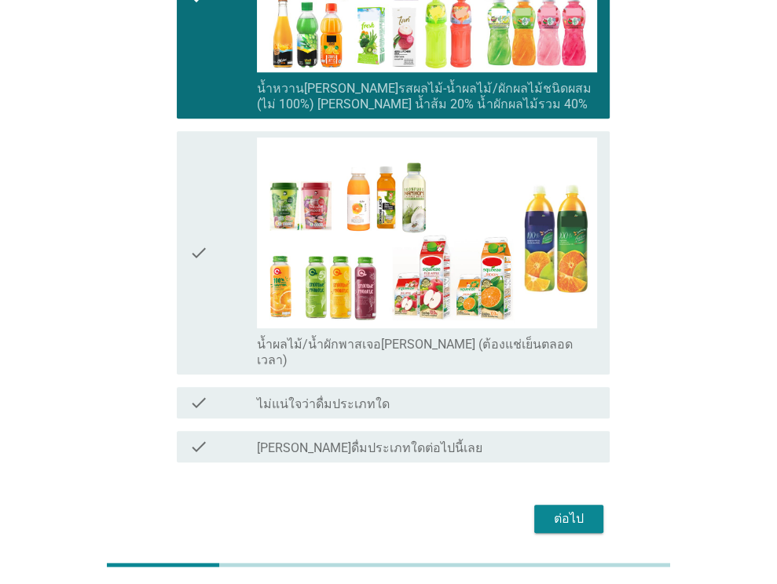
click at [564, 510] on div "ต่อไป" at bounding box center [569, 519] width 44 height 19
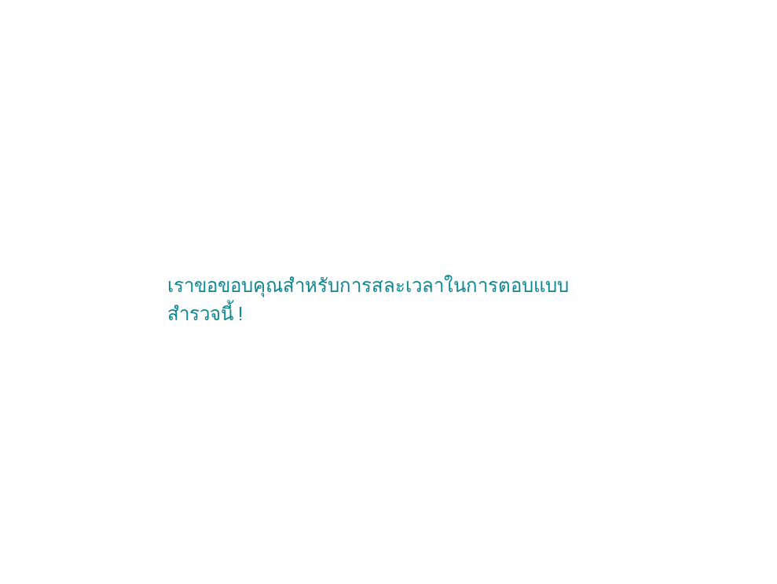
scroll to position [0, 0]
